Goal: Register for event/course

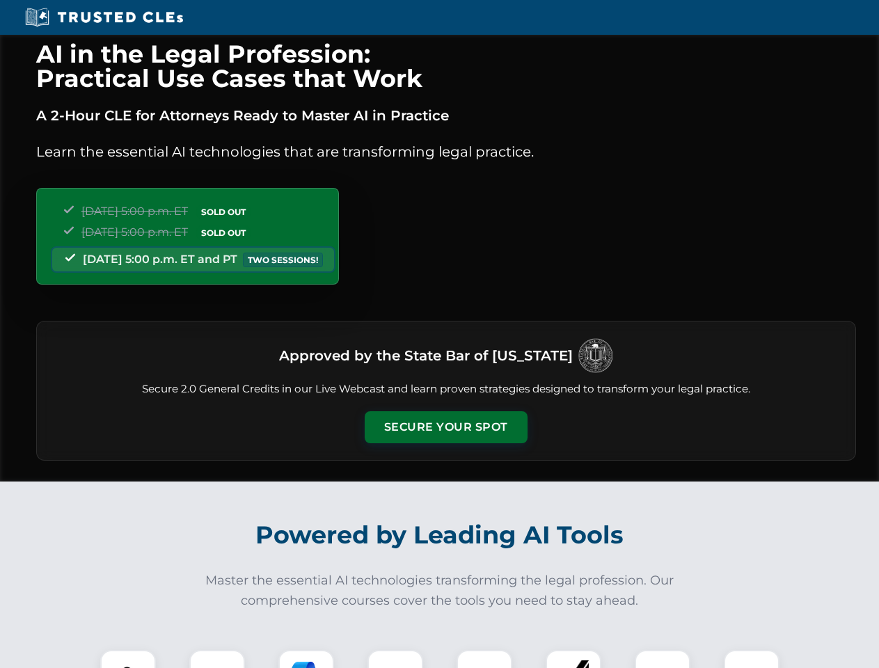
click at [446, 428] on button "Secure Your Spot" at bounding box center [446, 428] width 163 height 32
click at [128, 659] on img at bounding box center [128, 678] width 40 height 40
